Goal: Task Accomplishment & Management: Use online tool/utility

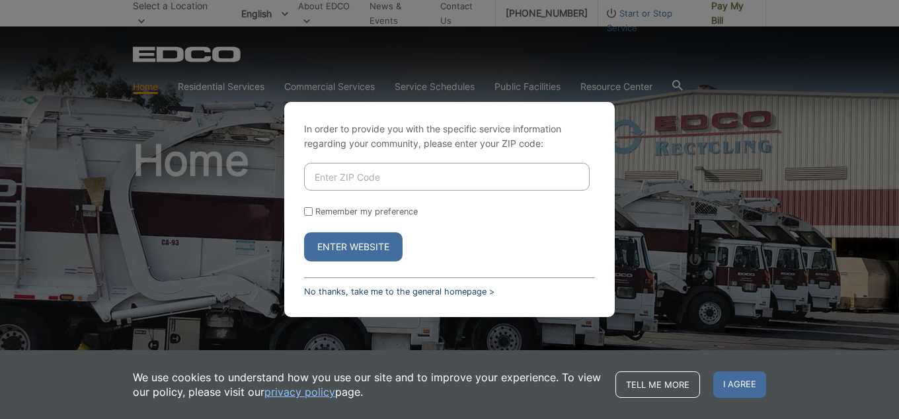
click at [375, 292] on link "No thanks, take me to the general homepage >" at bounding box center [399, 291] width 190 height 10
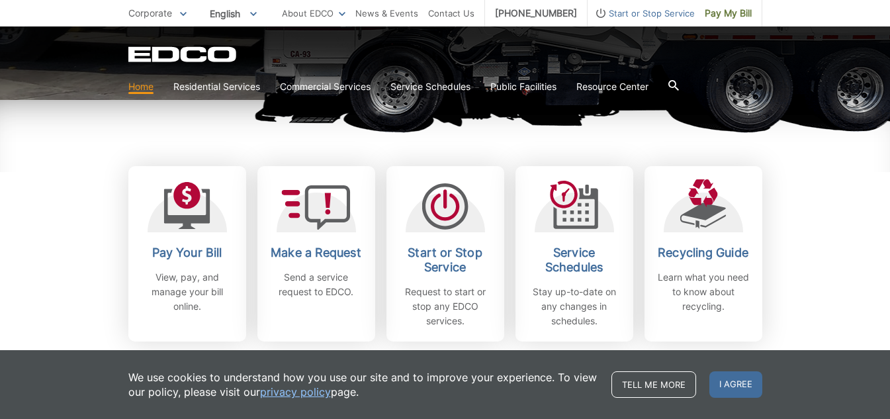
scroll to position [463, 0]
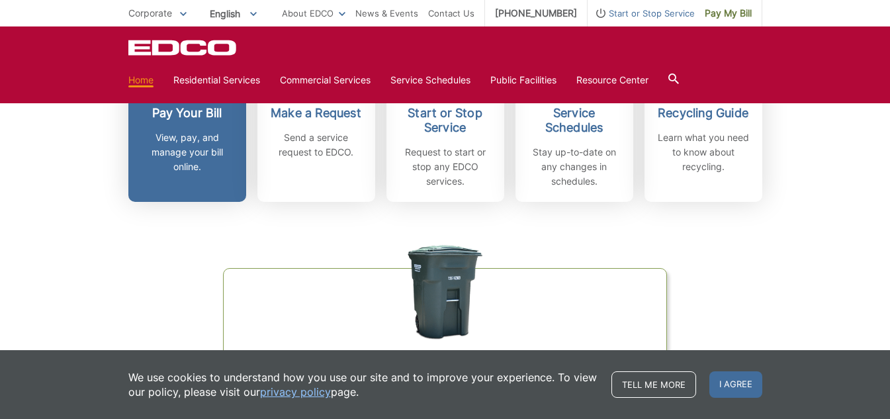
click at [195, 109] on h2 "Pay Your Bill" at bounding box center [187, 113] width 98 height 15
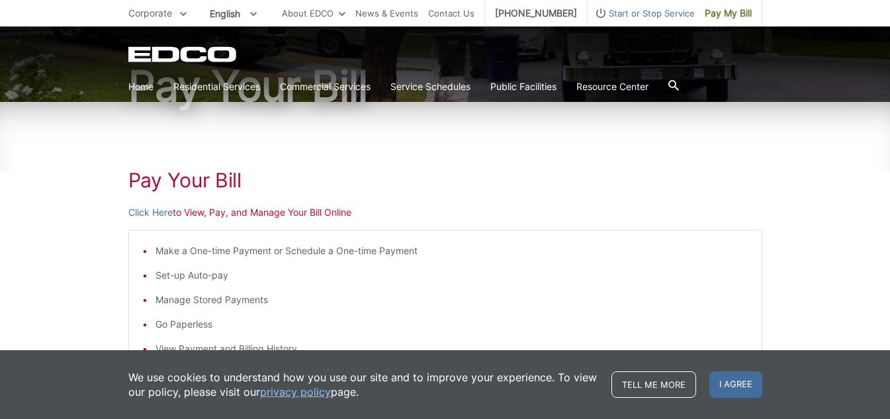
scroll to position [132, 0]
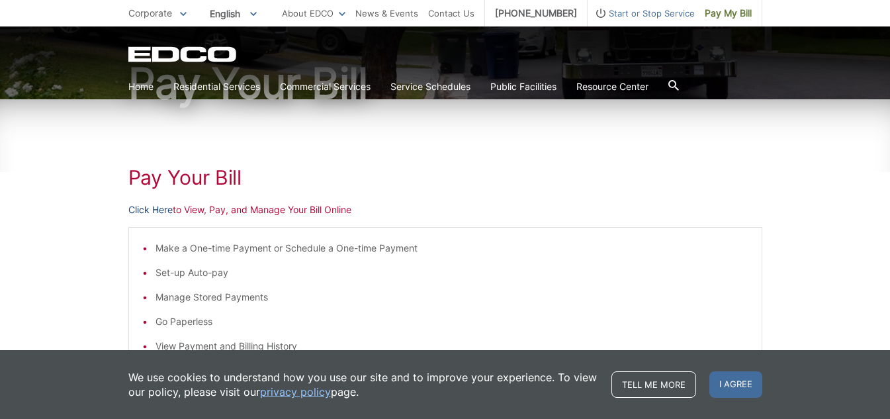
click at [168, 208] on link "Click Here" at bounding box center [150, 209] width 44 height 15
